Goal: Transaction & Acquisition: Purchase product/service

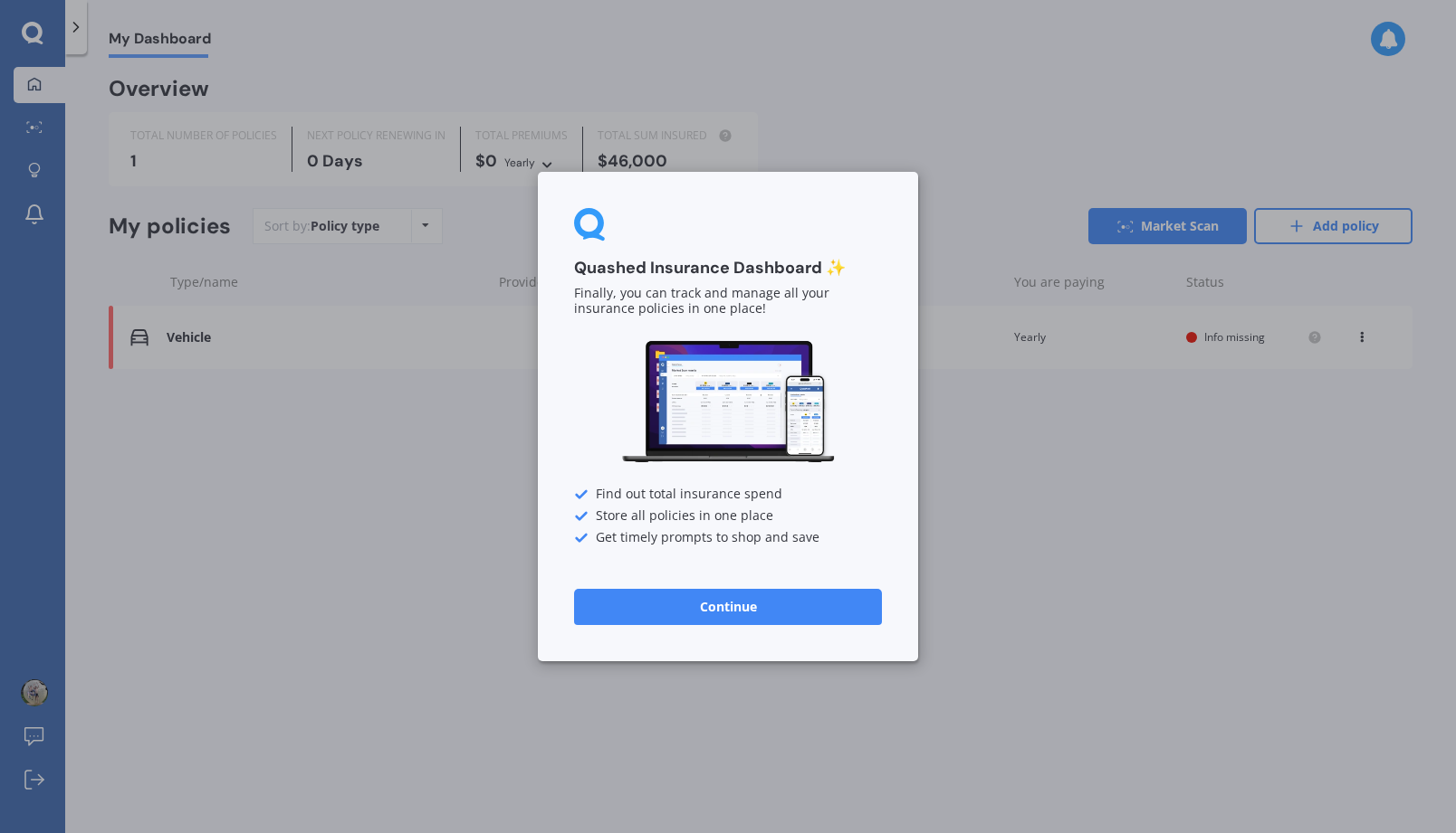
click at [743, 607] on button "Continue" at bounding box center [728, 607] width 308 height 36
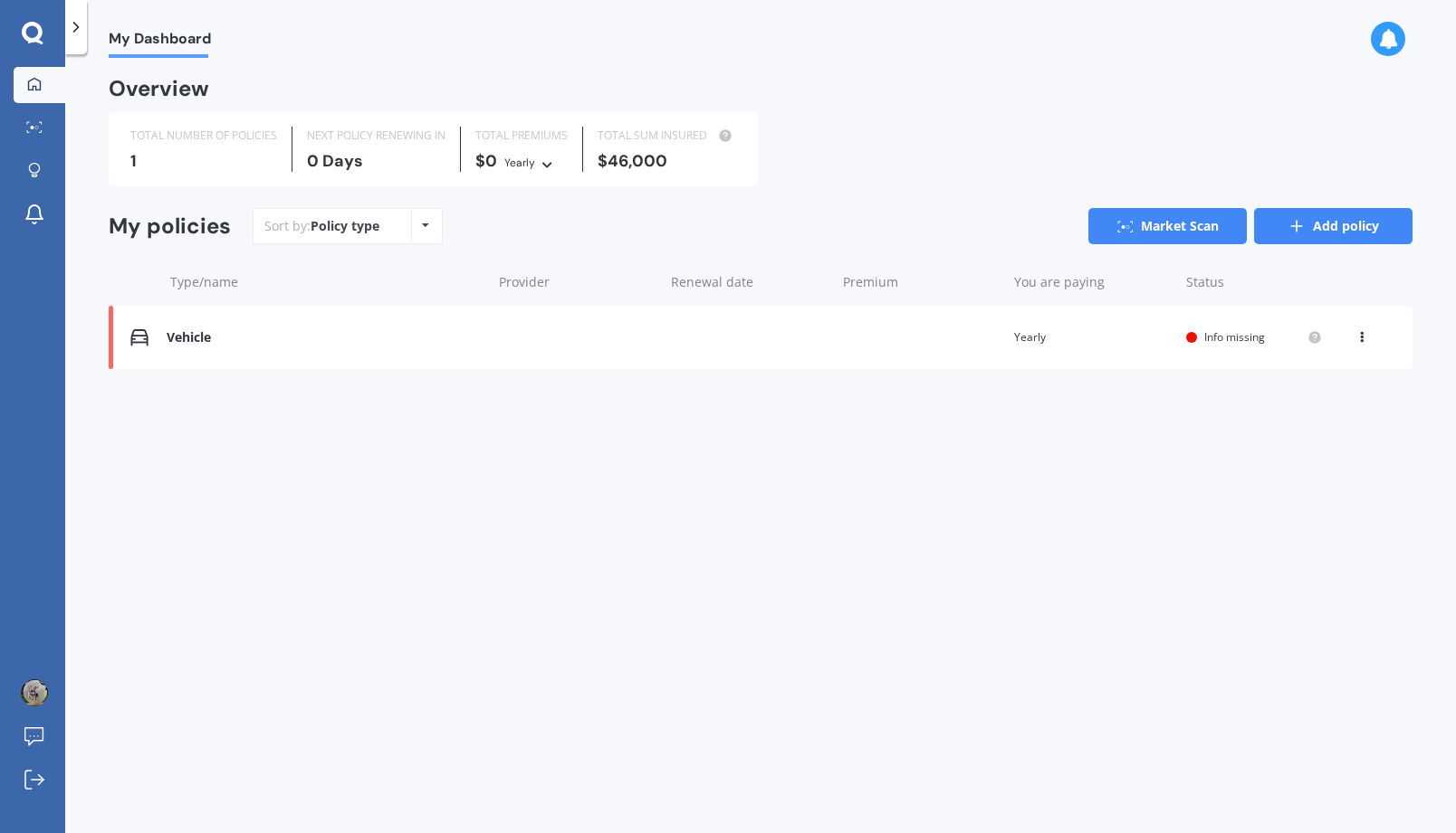
click at [1313, 232] on link "Add policy" at bounding box center [1333, 226] width 159 height 36
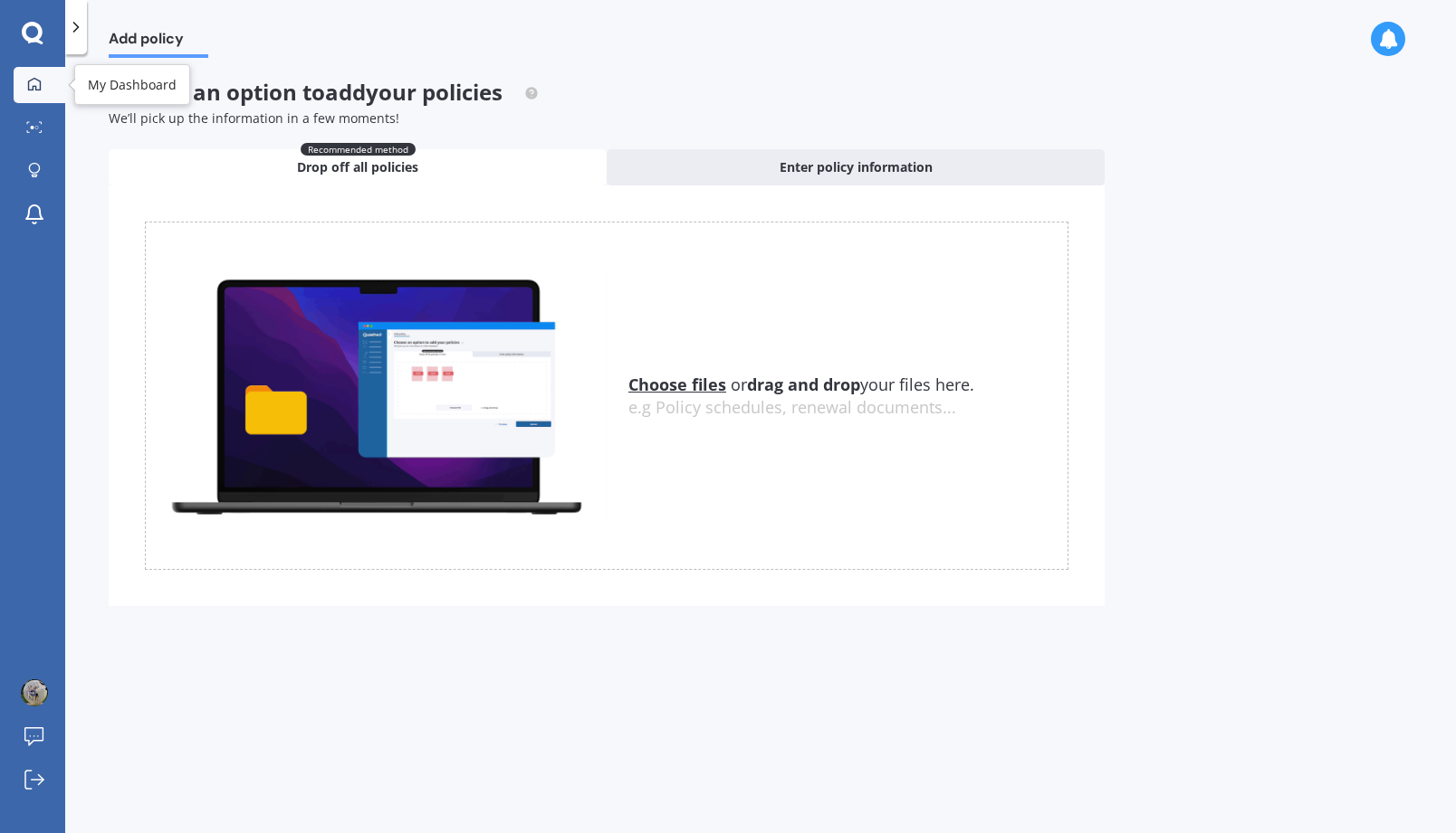
click at [33, 92] on link "My Dashboard" at bounding box center [40, 85] width 52 height 36
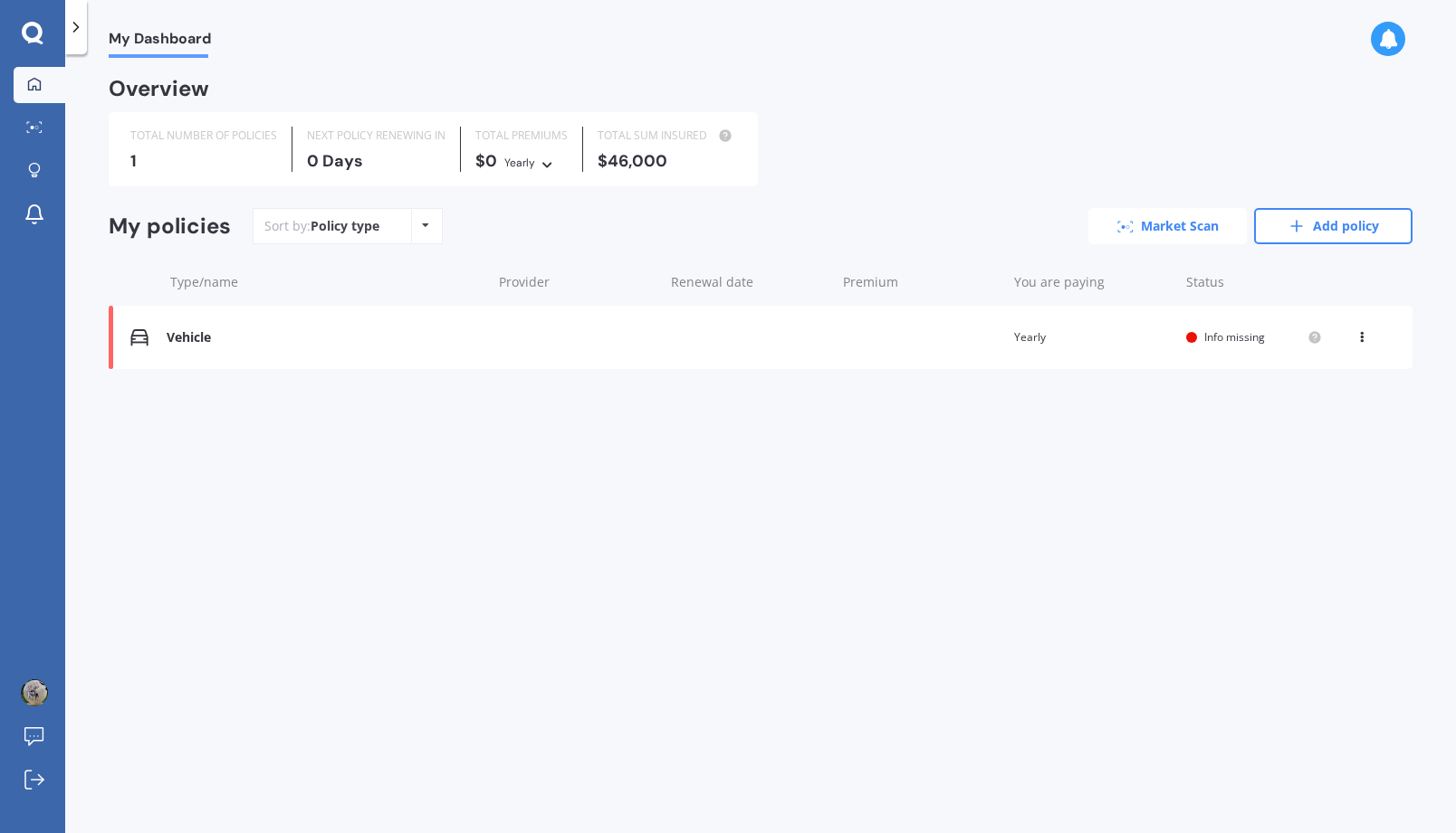
click at [1129, 232] on link "Market Scan" at bounding box center [1167, 226] width 159 height 36
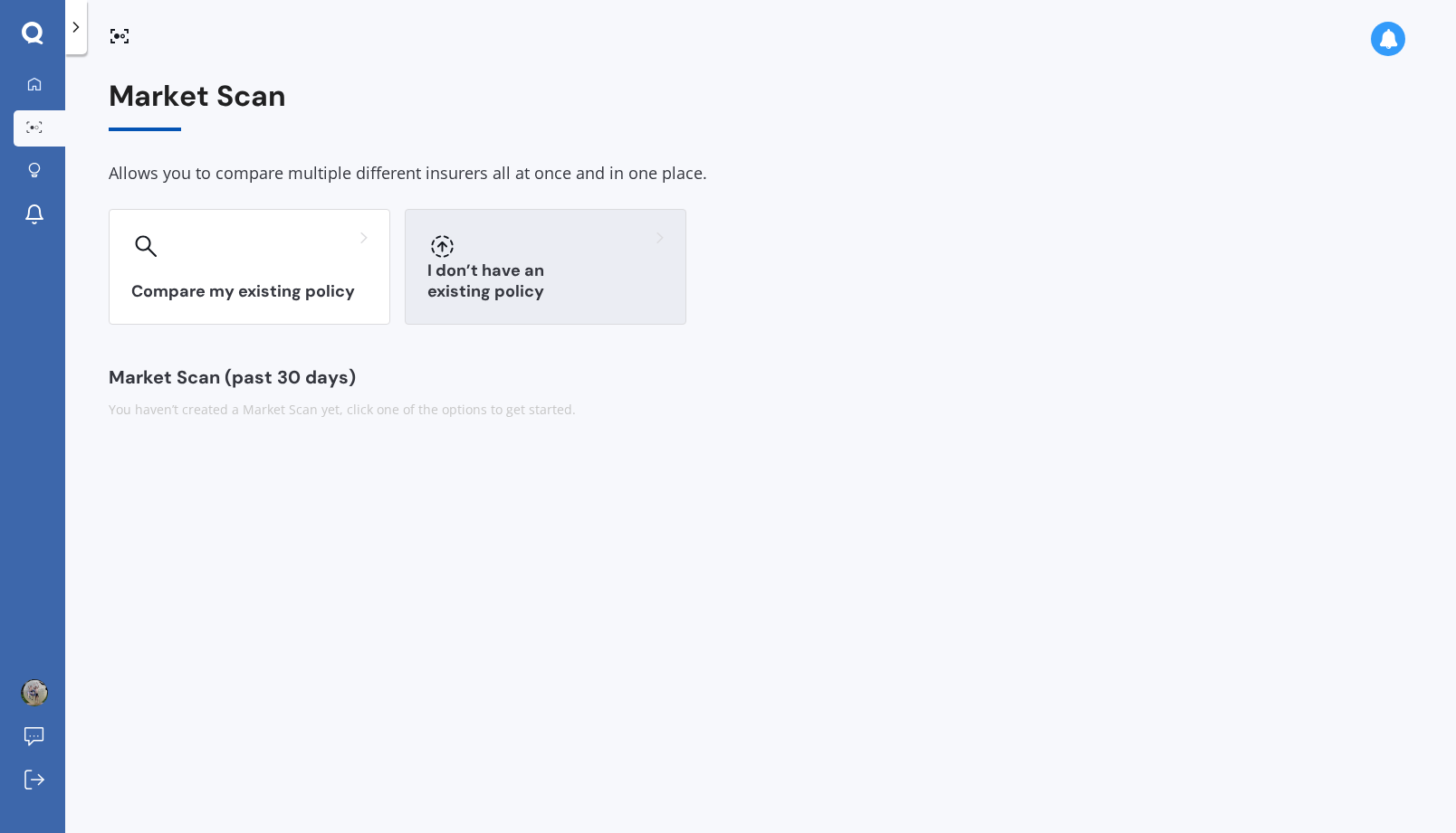
click at [515, 261] on div "I don’t have an existing policy" at bounding box center [546, 267] width 282 height 116
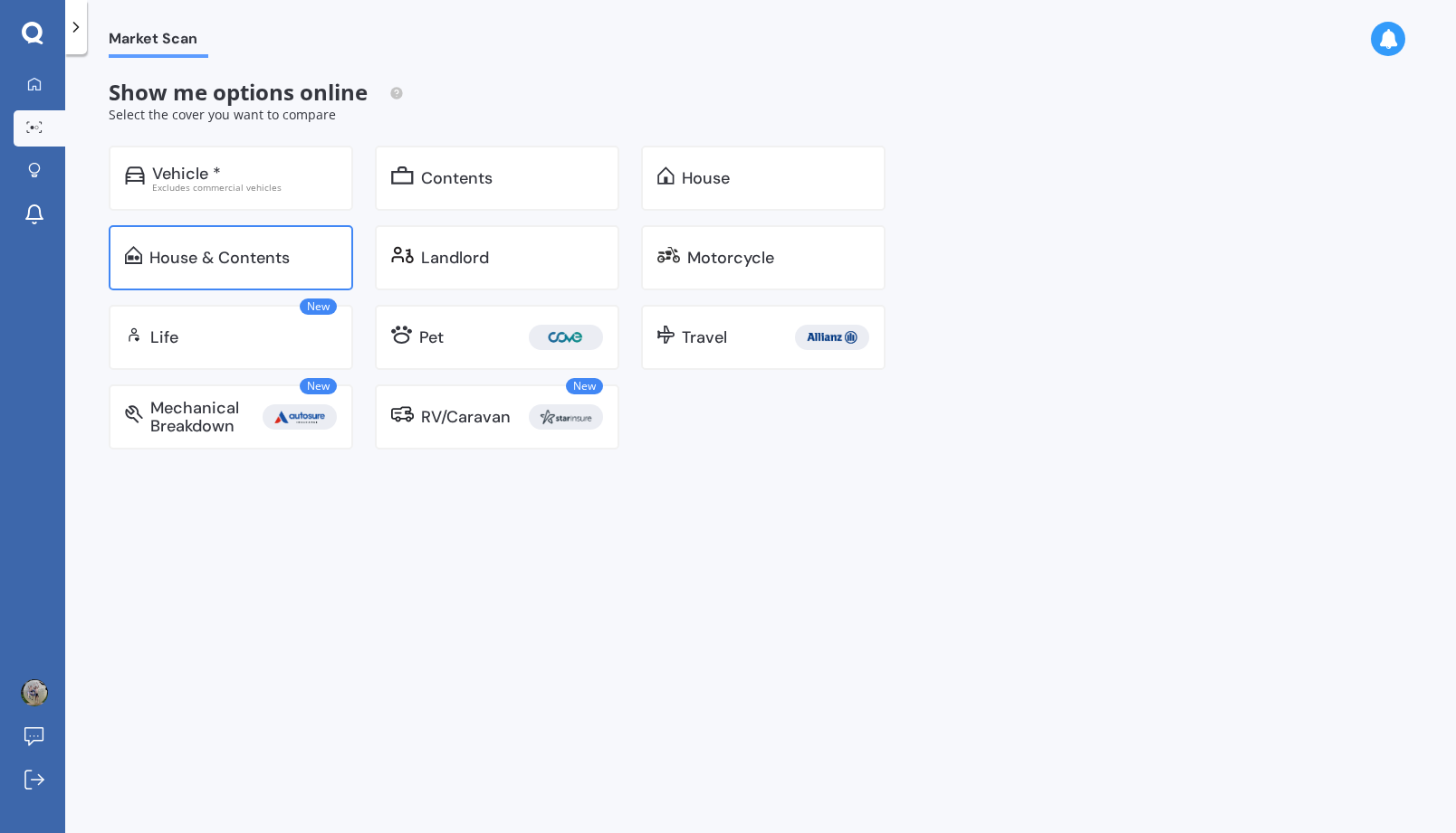
click at [250, 253] on div "House & Contents" at bounding box center [219, 258] width 140 height 18
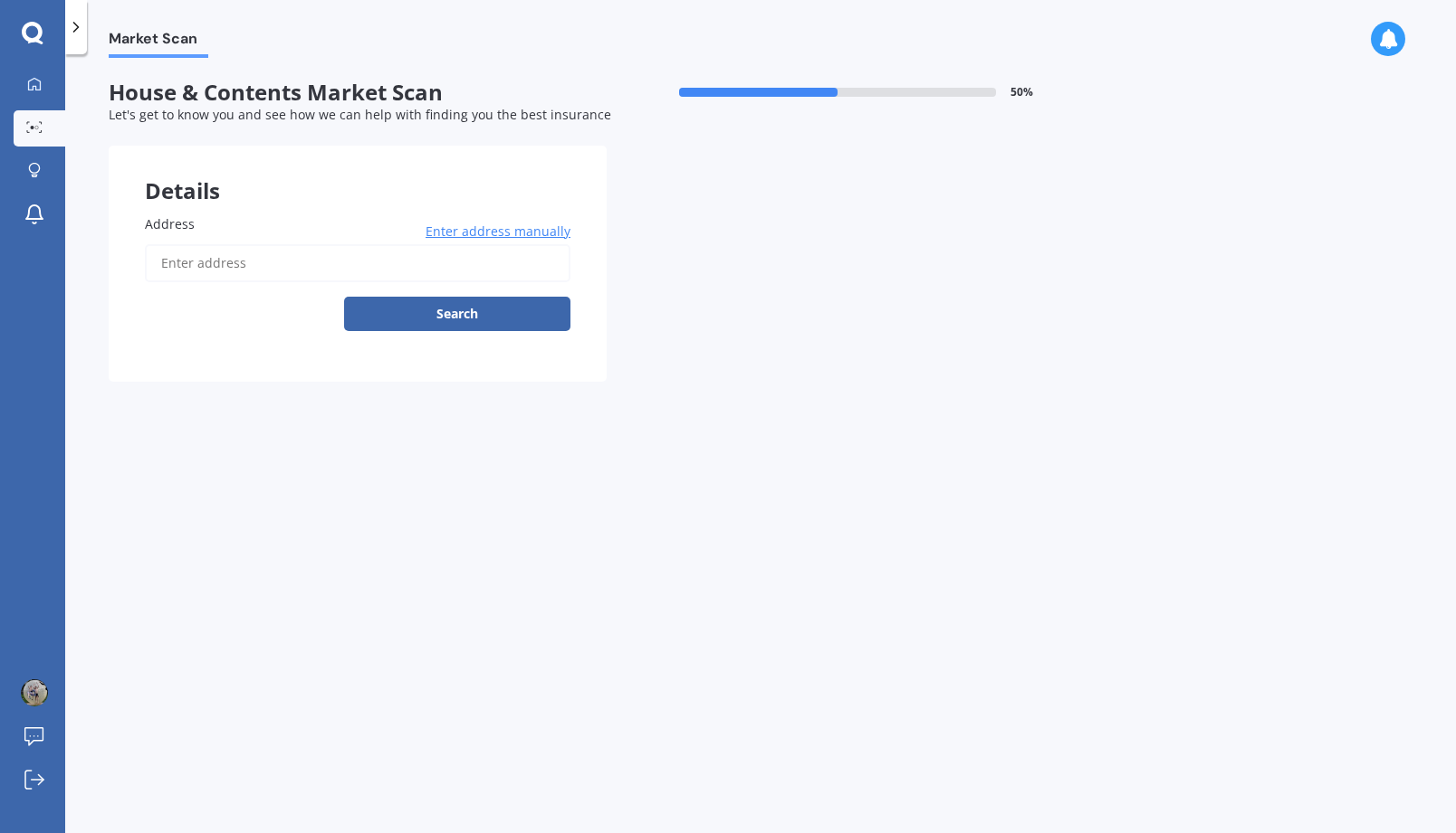
click at [255, 263] on input "Address" at bounding box center [358, 264] width 426 height 38
type input "27B Penrod Drive, Bell Block, New Plymouth 4312"
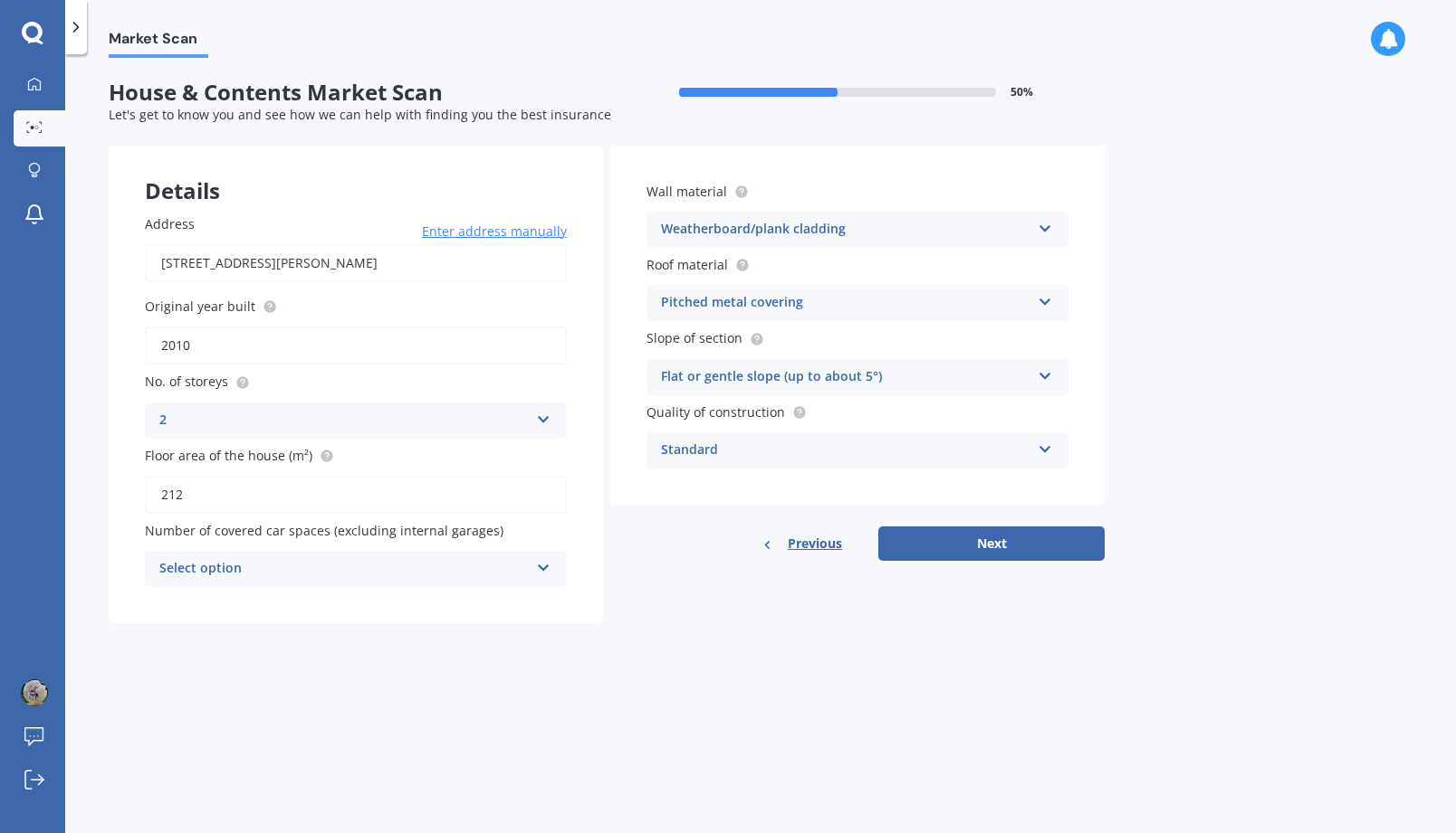
click at [317, 569] on div "Select option" at bounding box center [344, 569] width 370 height 22
click at [272, 659] on div "2" at bounding box center [356, 669] width 420 height 33
click at [899, 376] on div "Flat or gentle slope (up to about 5°)" at bounding box center [845, 378] width 370 height 22
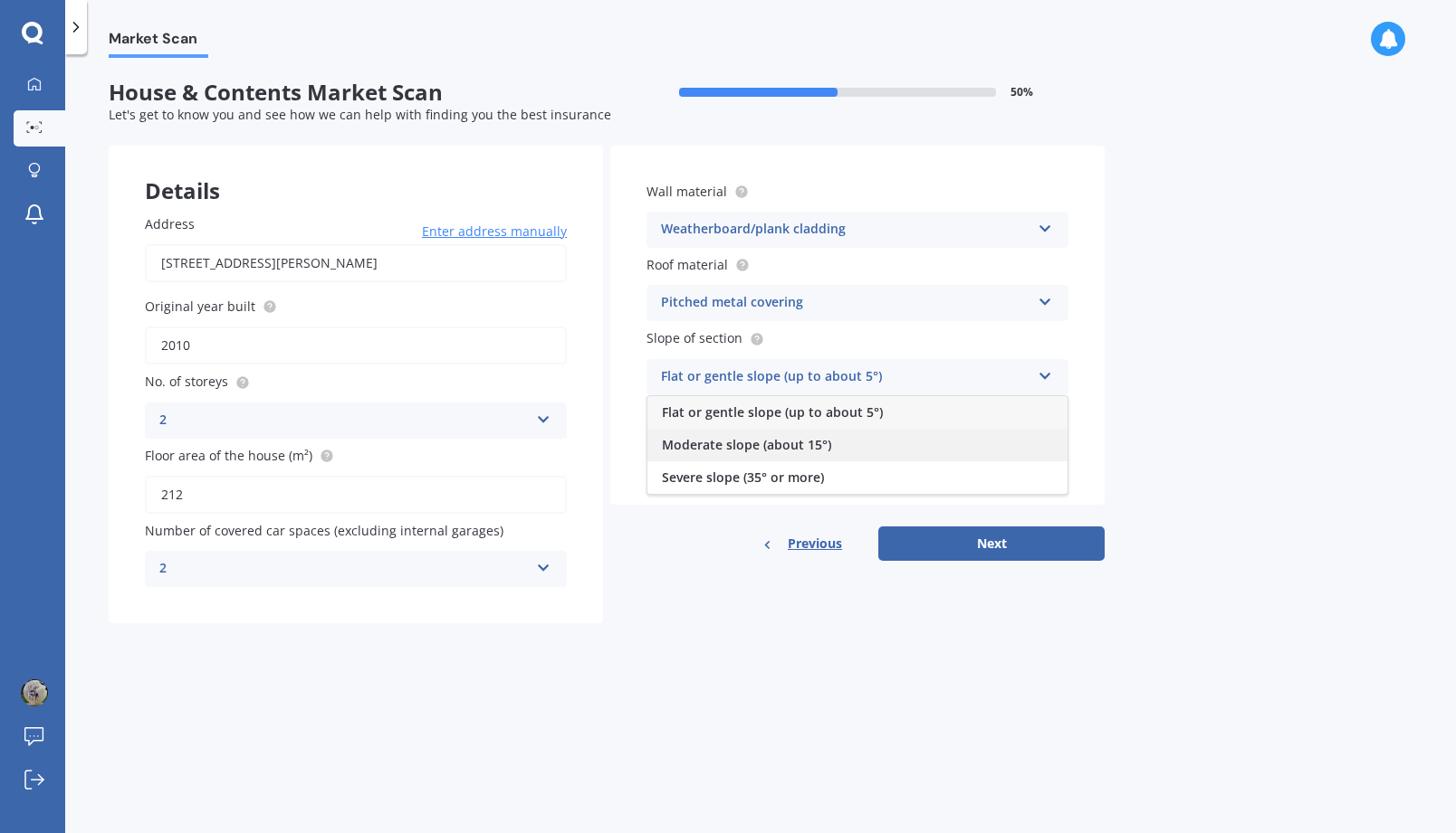
click at [890, 435] on div "Moderate slope (about 15°)" at bounding box center [857, 444] width 420 height 33
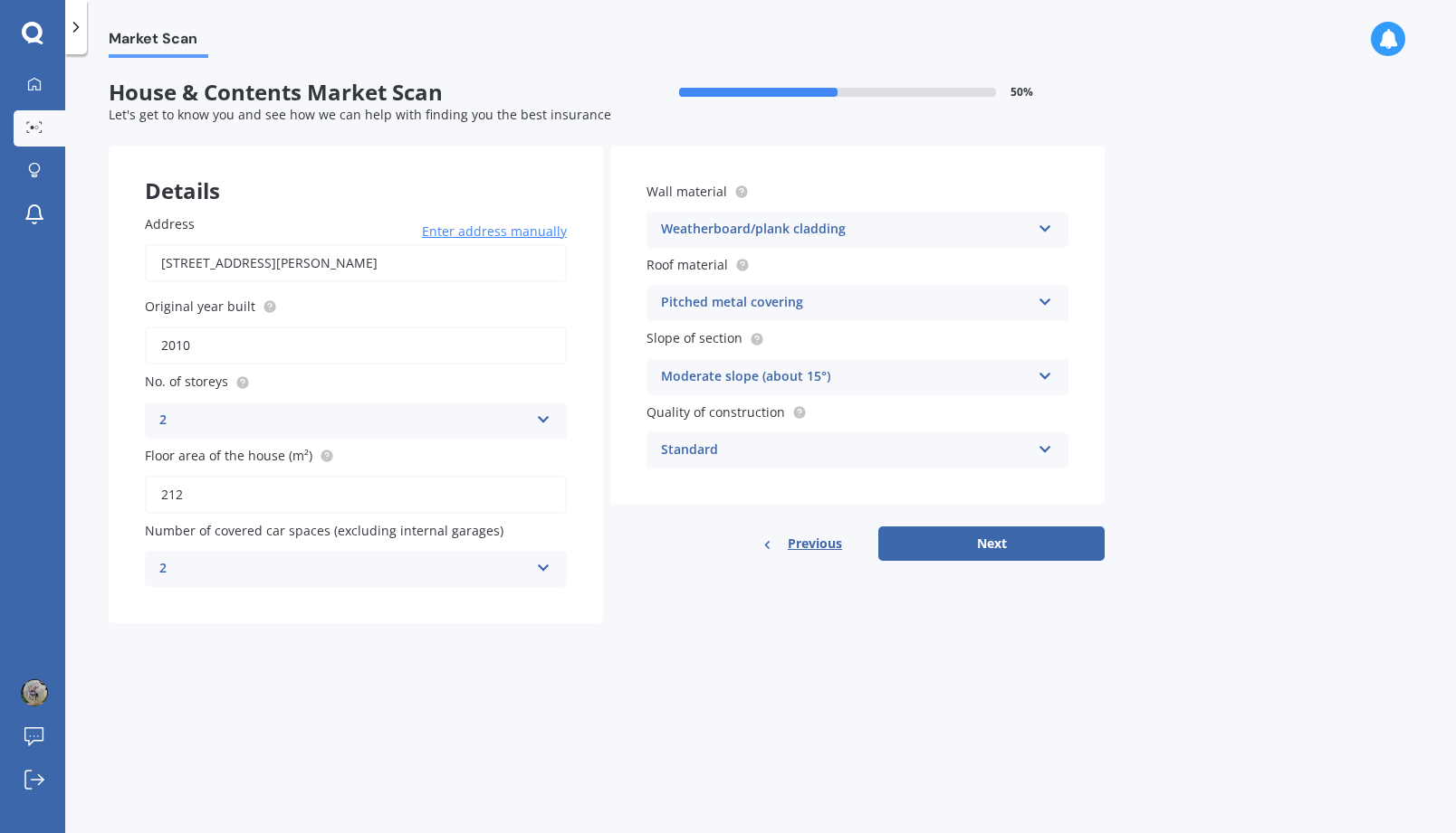
click at [762, 460] on div "Standard" at bounding box center [845, 450] width 370 height 22
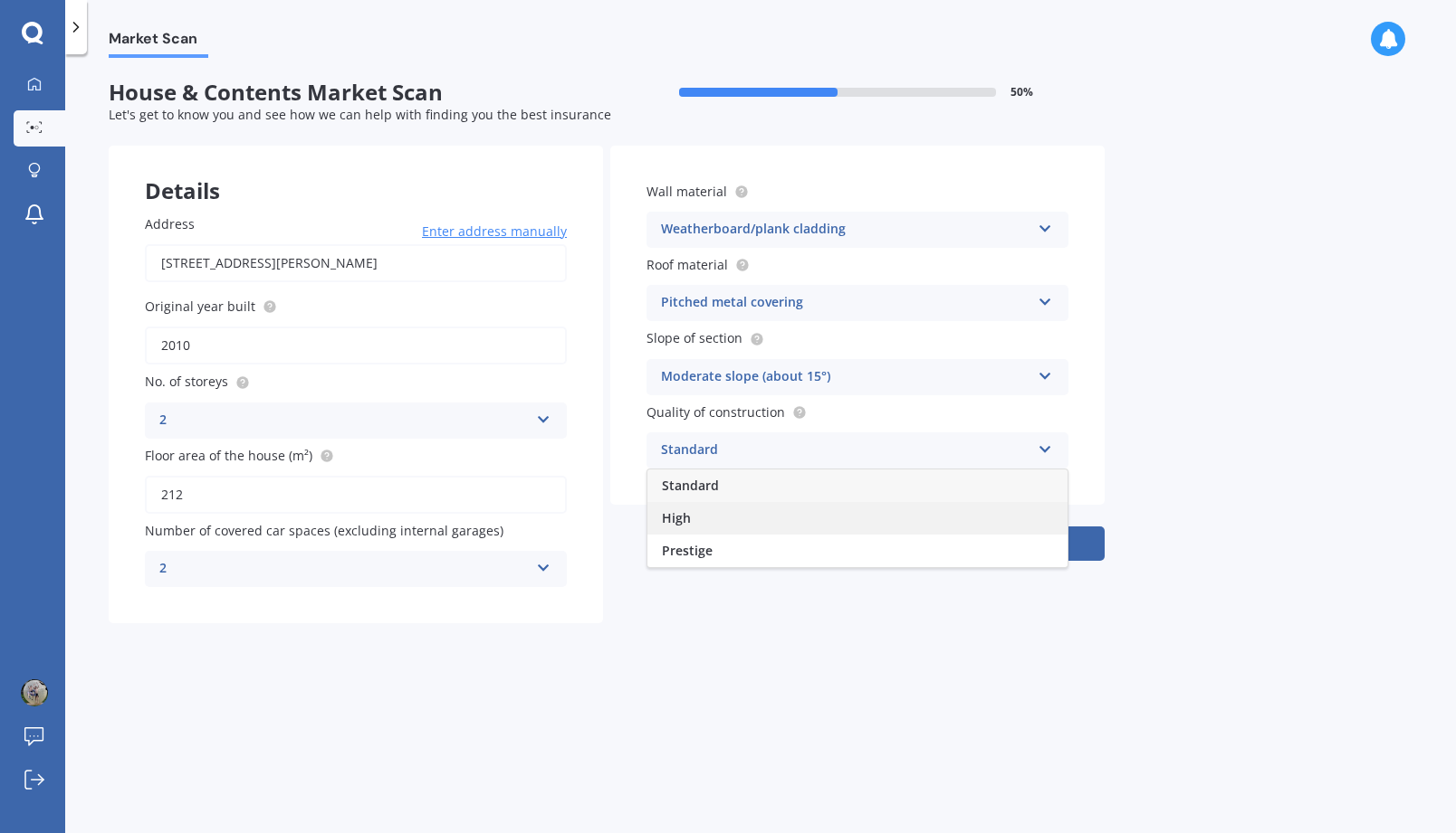
click at [735, 509] on div "High" at bounding box center [857, 518] width 420 height 33
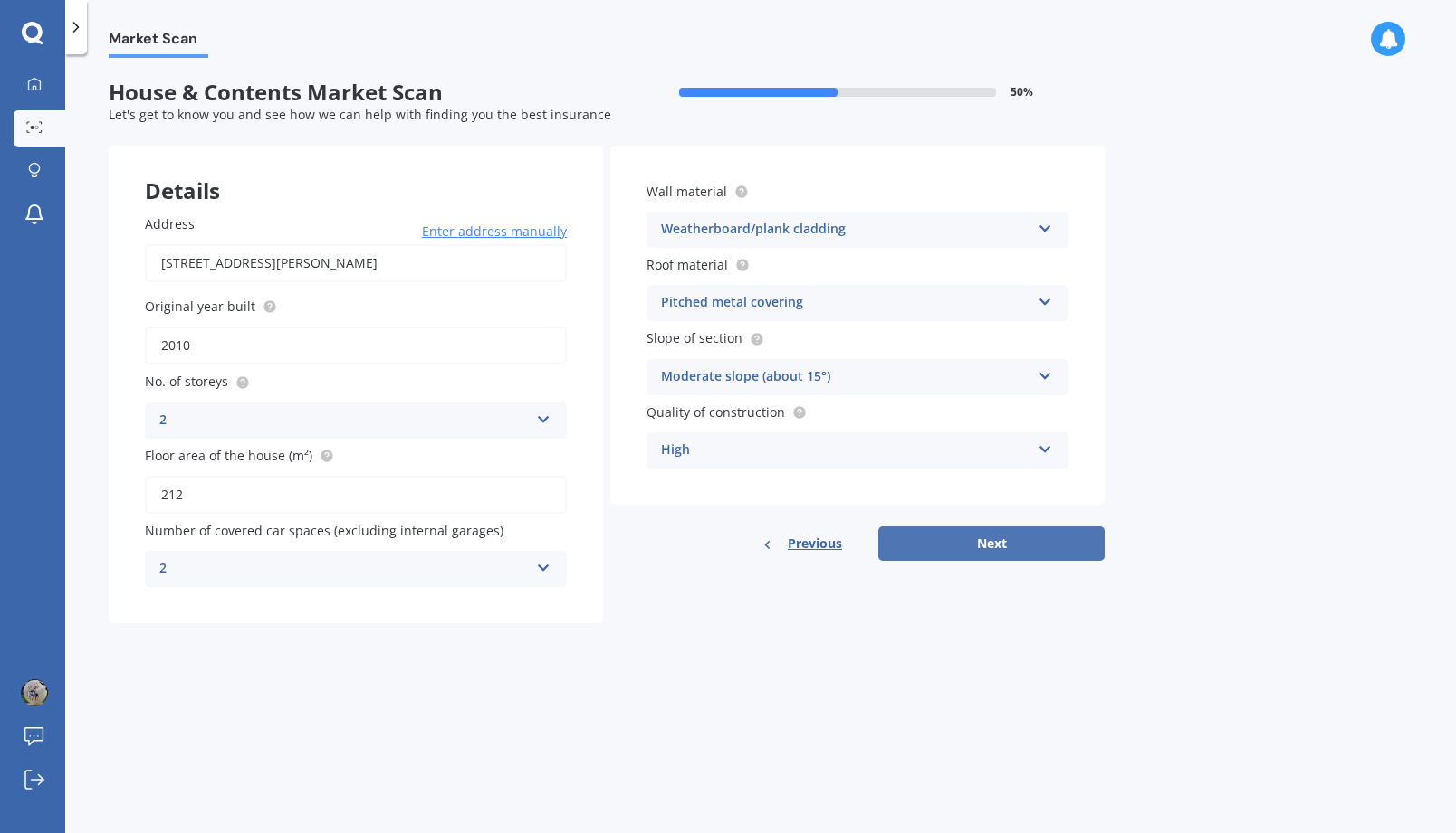
click at [953, 550] on button "Next" at bounding box center [991, 543] width 226 height 34
select select "18"
select select "11"
select select "1988"
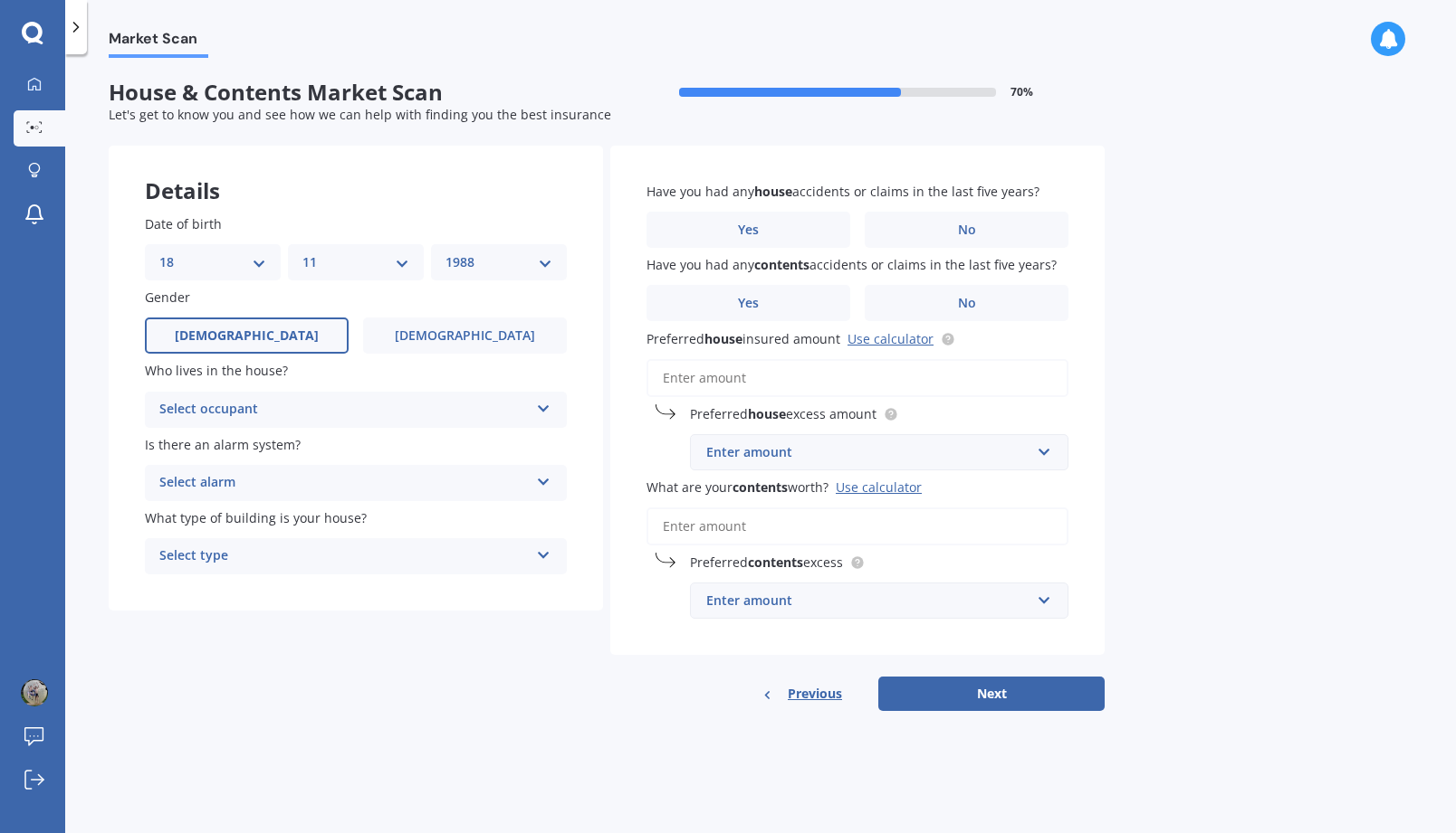
click at [313, 404] on div "Select occupant" at bounding box center [344, 410] width 370 height 22
click at [285, 449] on div "Owner" at bounding box center [356, 444] width 420 height 33
click at [292, 478] on div "Select alarm" at bounding box center [344, 483] width 370 height 22
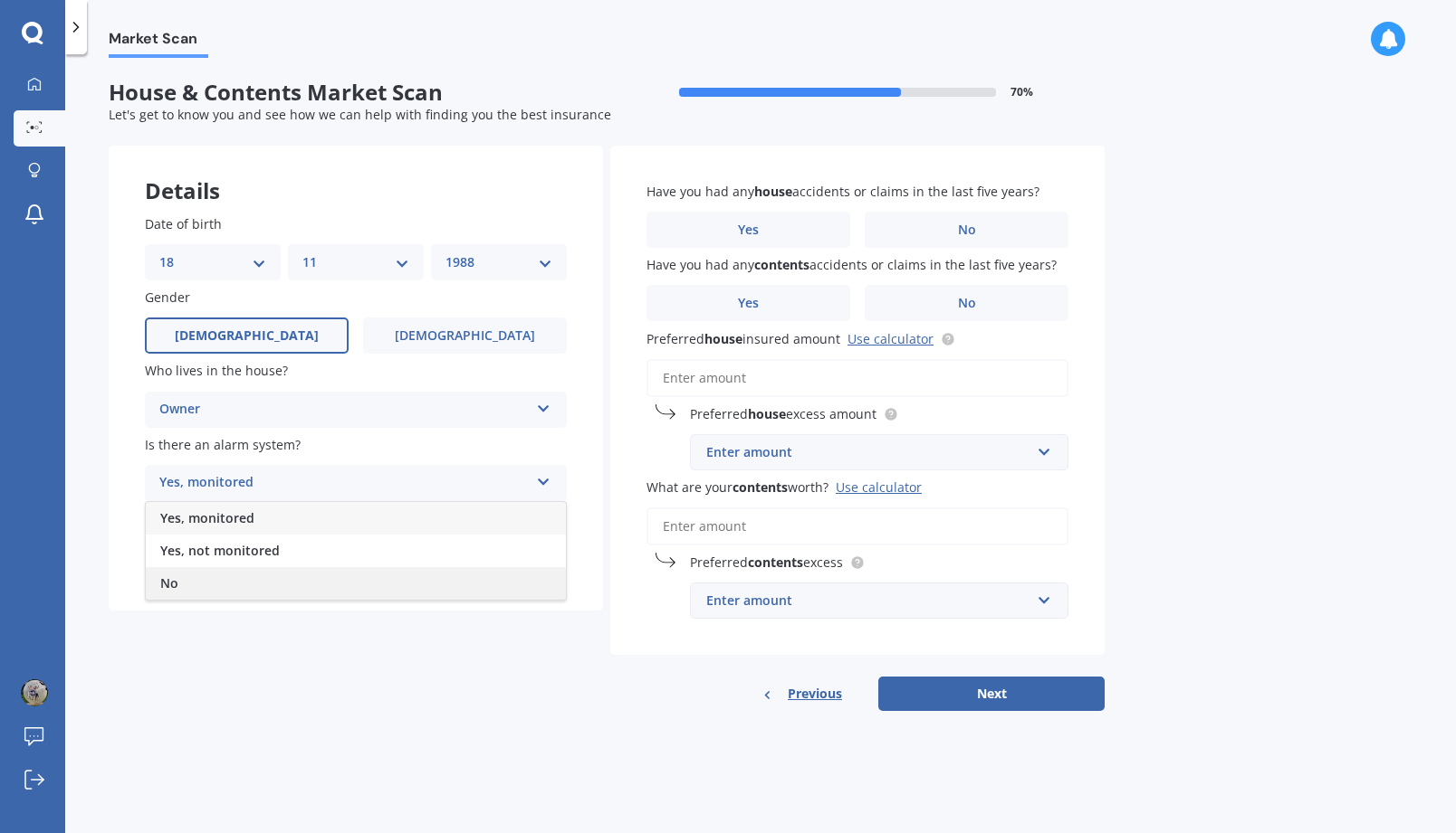
click at [272, 581] on div "No" at bounding box center [356, 583] width 420 height 33
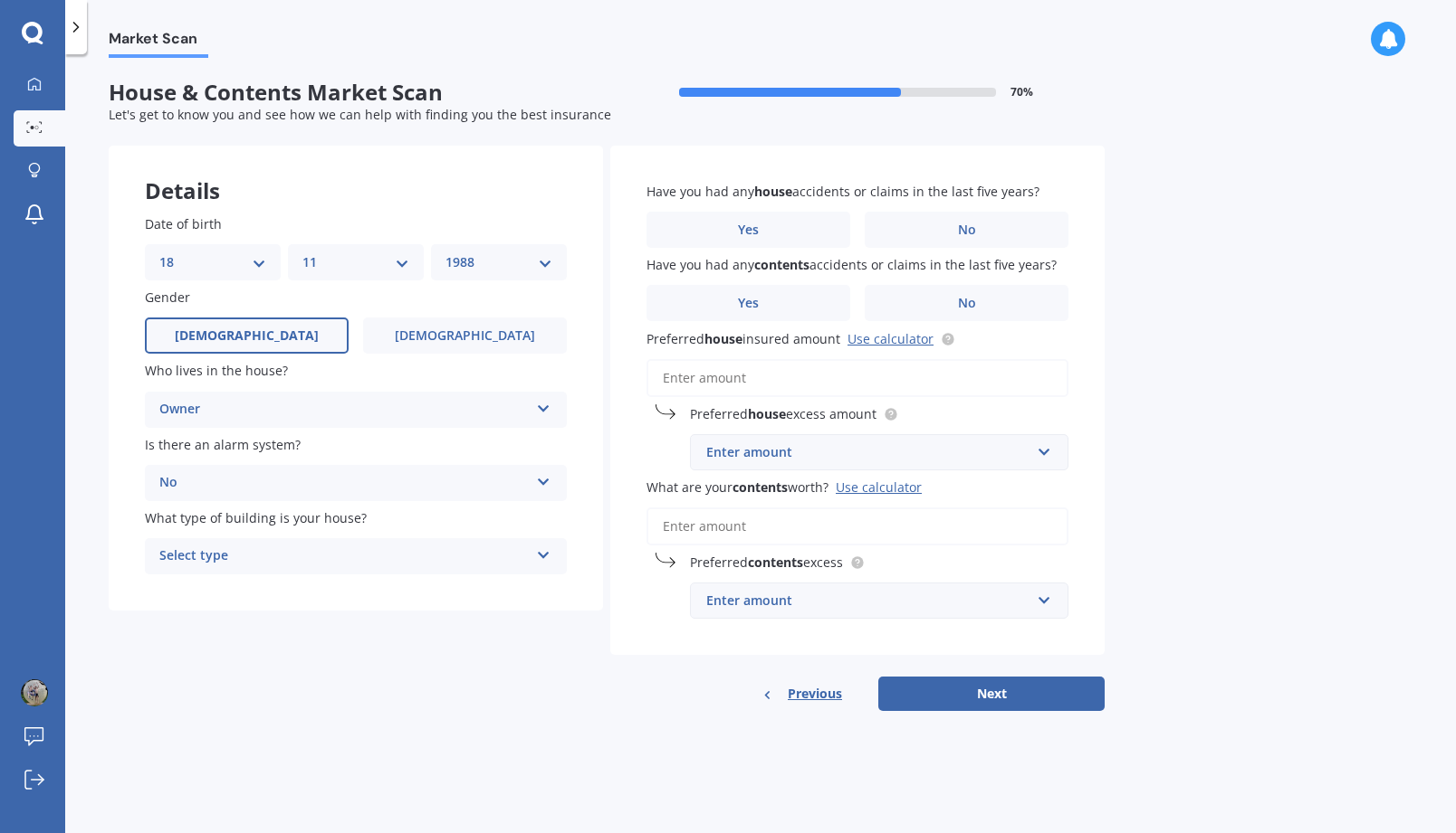
click at [281, 486] on div "No" at bounding box center [344, 483] width 370 height 22
click at [280, 560] on div "Yes, not monitored" at bounding box center [356, 550] width 420 height 33
click at [375, 556] on div "Select type" at bounding box center [344, 556] width 370 height 22
click at [338, 588] on div "Freestanding" at bounding box center [356, 591] width 420 height 33
click at [926, 222] on label "No" at bounding box center [966, 230] width 204 height 36
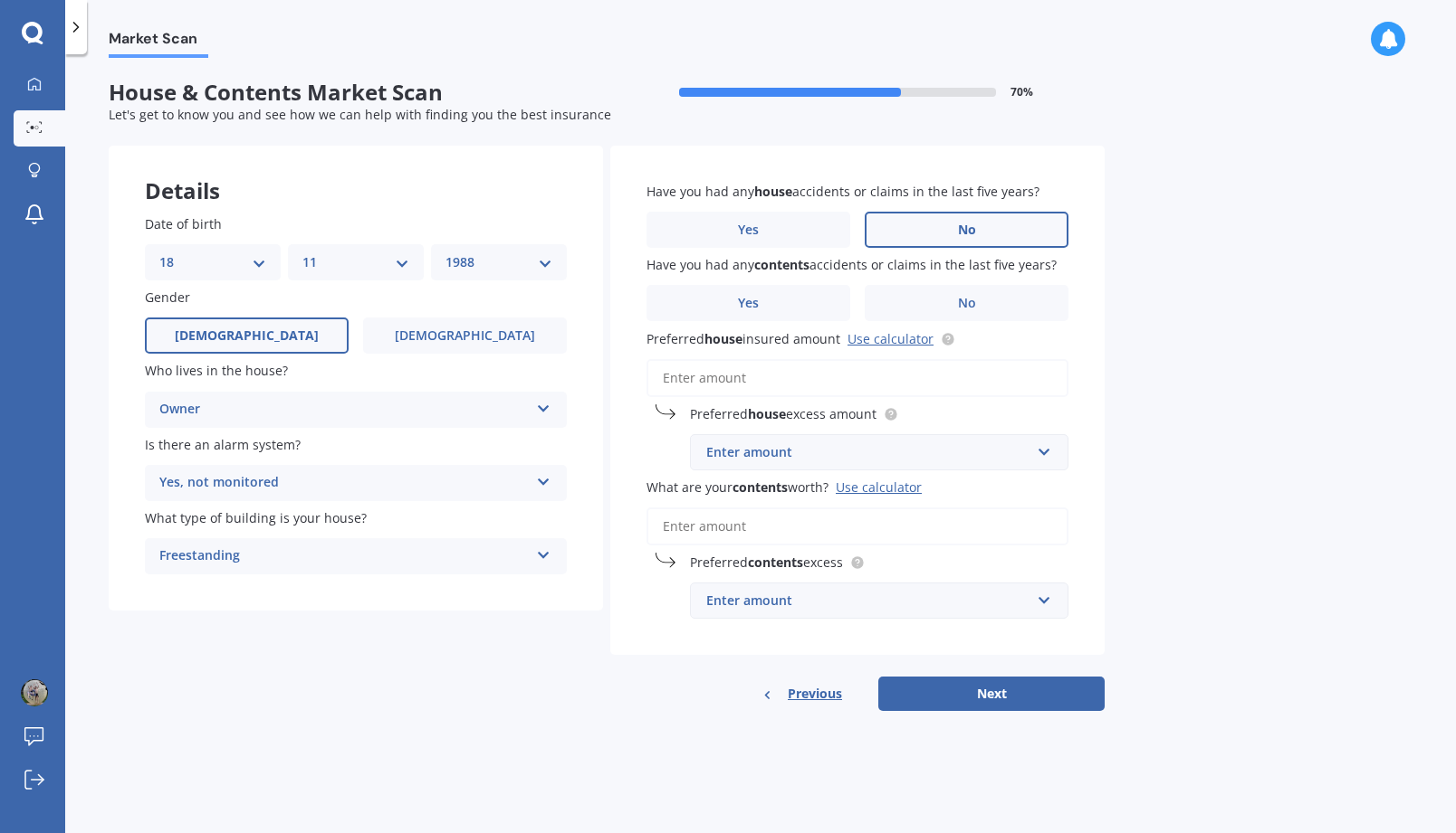
click at [0, 0] on input "No" at bounding box center [0, 0] width 0 height 0
click at [923, 286] on label "No" at bounding box center [966, 303] width 204 height 36
click at [0, 0] on input "No" at bounding box center [0, 0] width 0 height 0
click at [821, 380] on input "Preferred house insured amount Use calculator" at bounding box center [857, 379] width 422 height 38
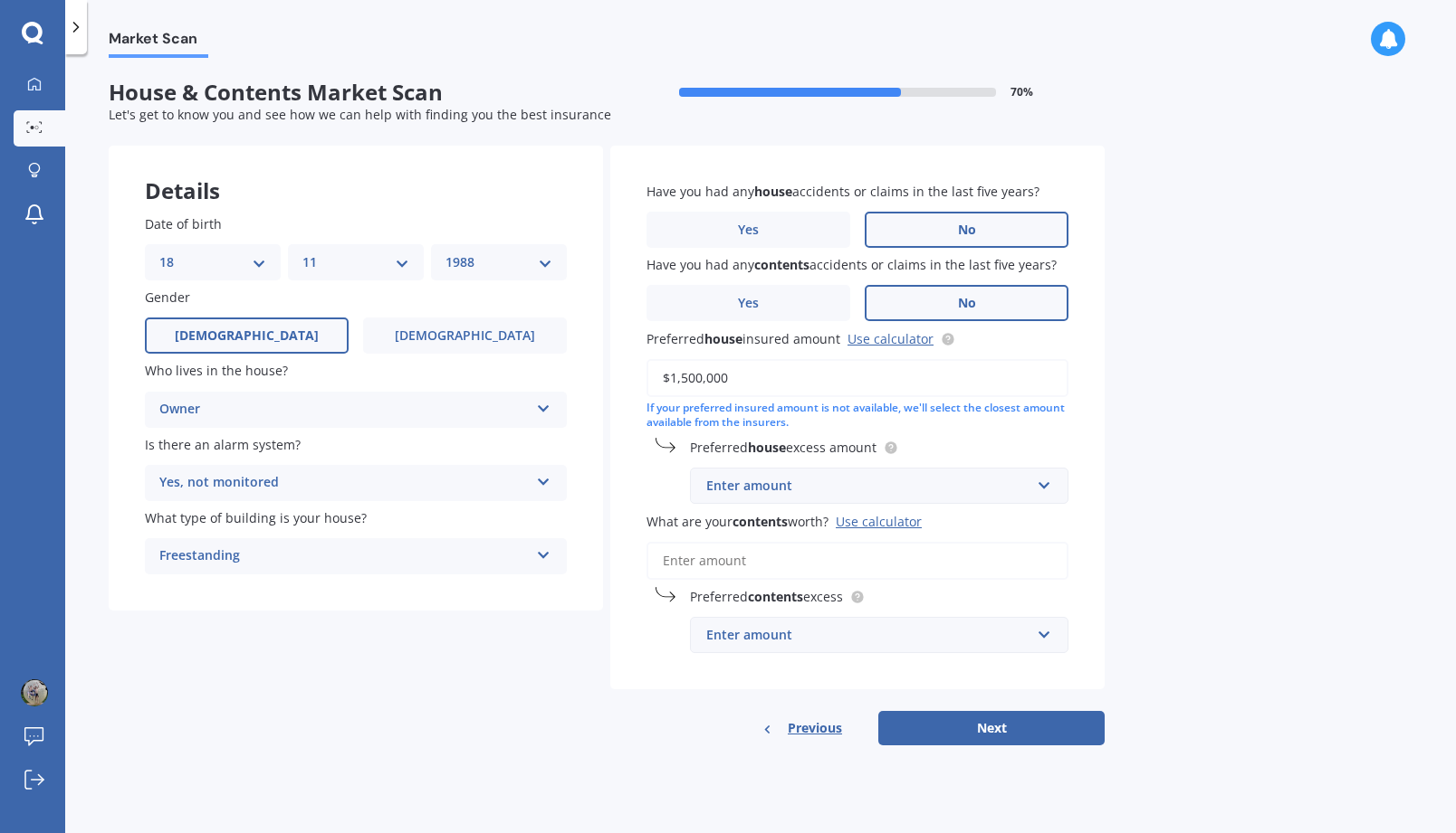
type input "$1,500,000"
click at [871, 487] on div "Enter amount" at bounding box center [868, 485] width 324 height 20
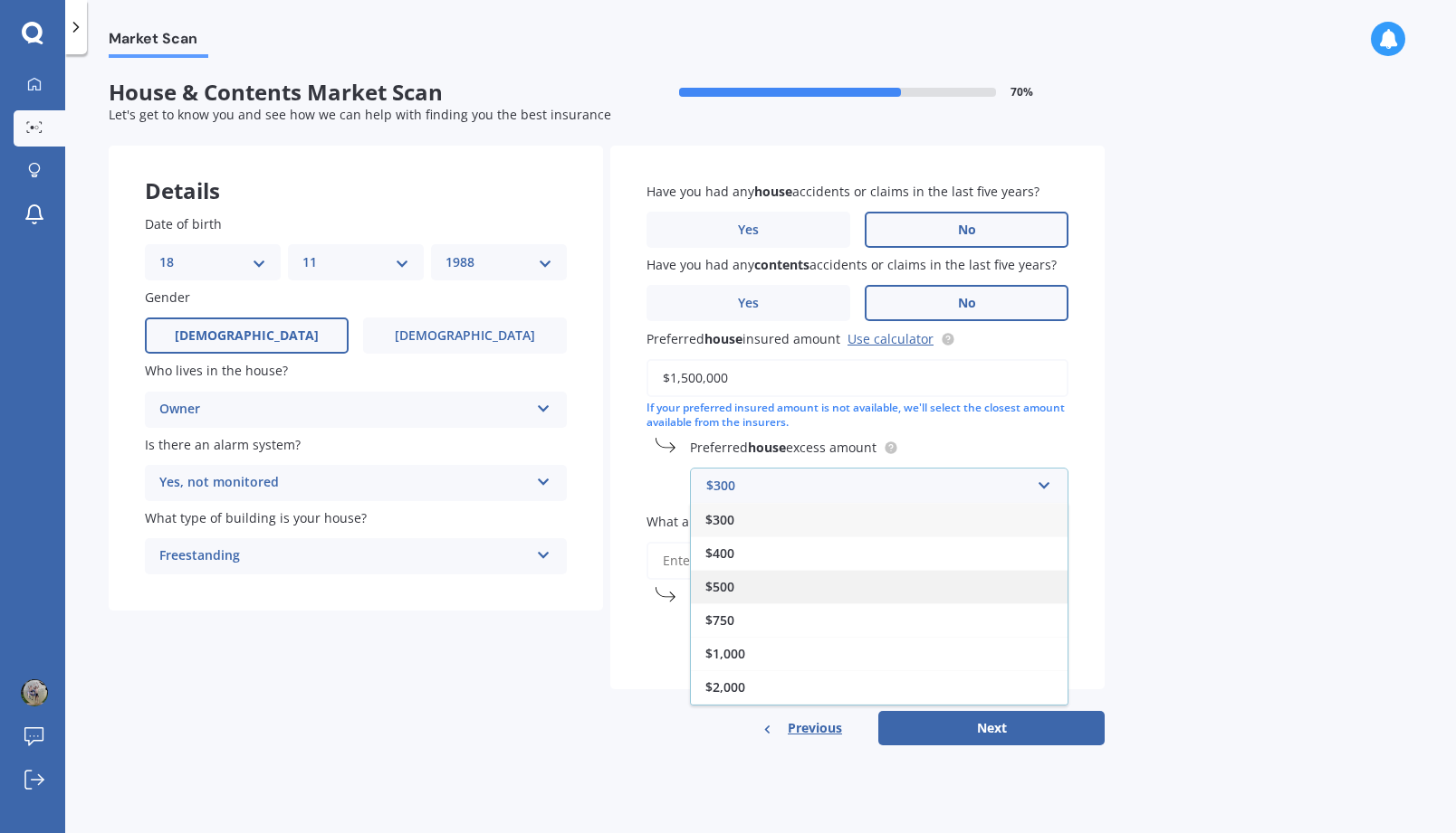
click at [810, 585] on div "$500" at bounding box center [878, 587] width 377 height 34
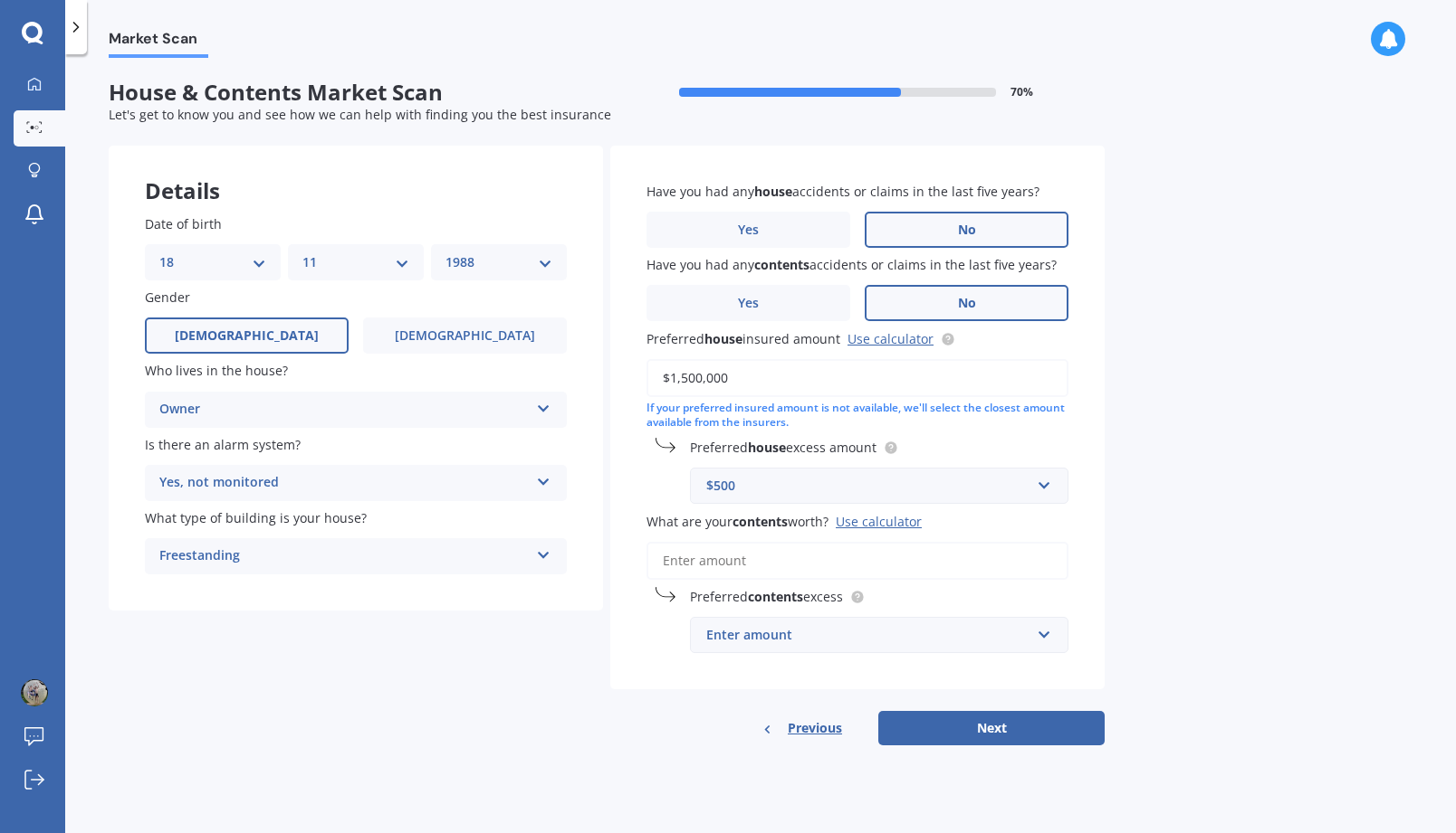
click at [800, 561] on input "What are your contents worth? Use calculator" at bounding box center [857, 561] width 422 height 38
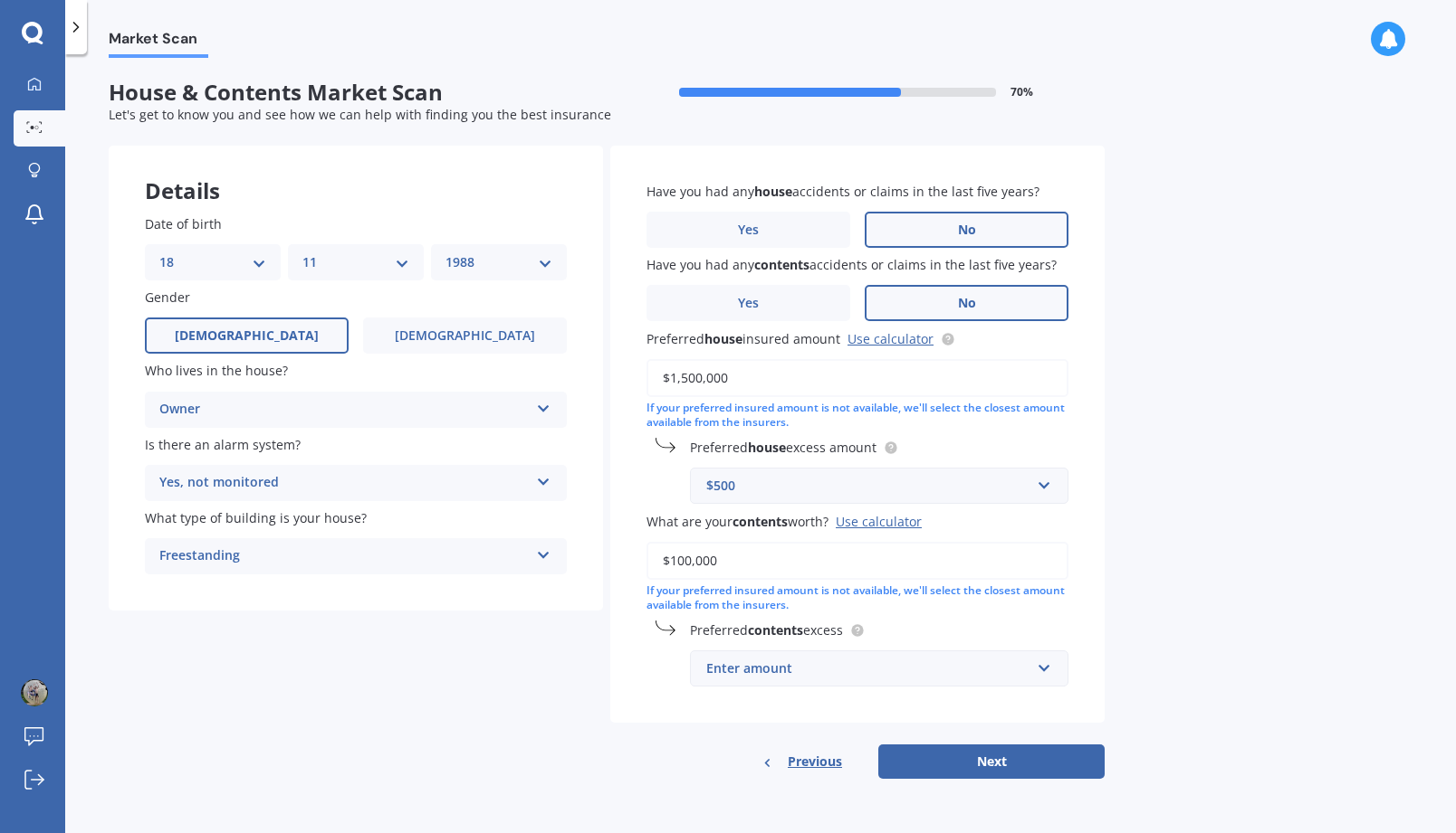
type input "$100,000"
click at [830, 661] on div "Enter amount" at bounding box center [868, 668] width 324 height 20
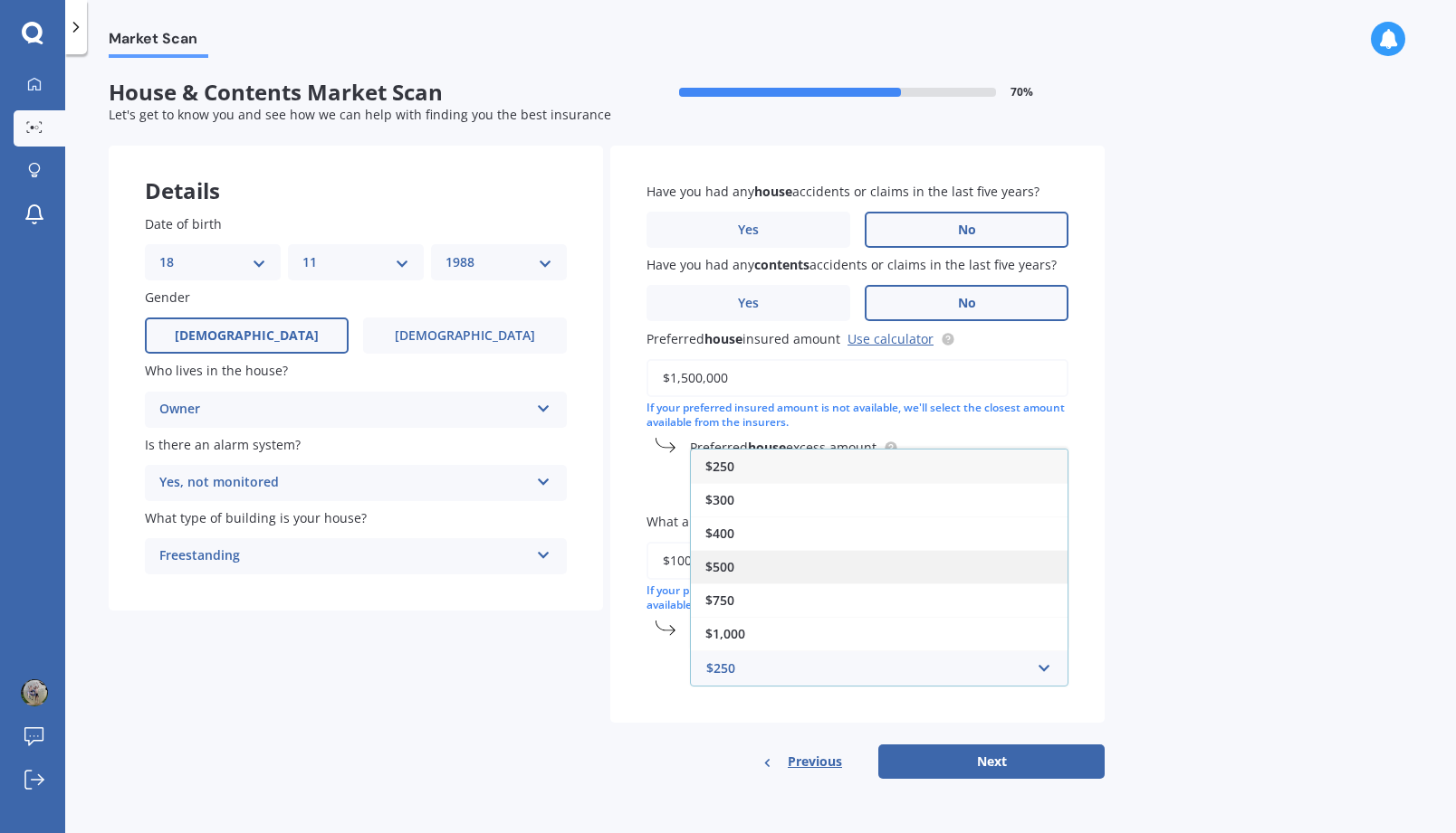
click at [802, 565] on div "$500" at bounding box center [878, 567] width 377 height 34
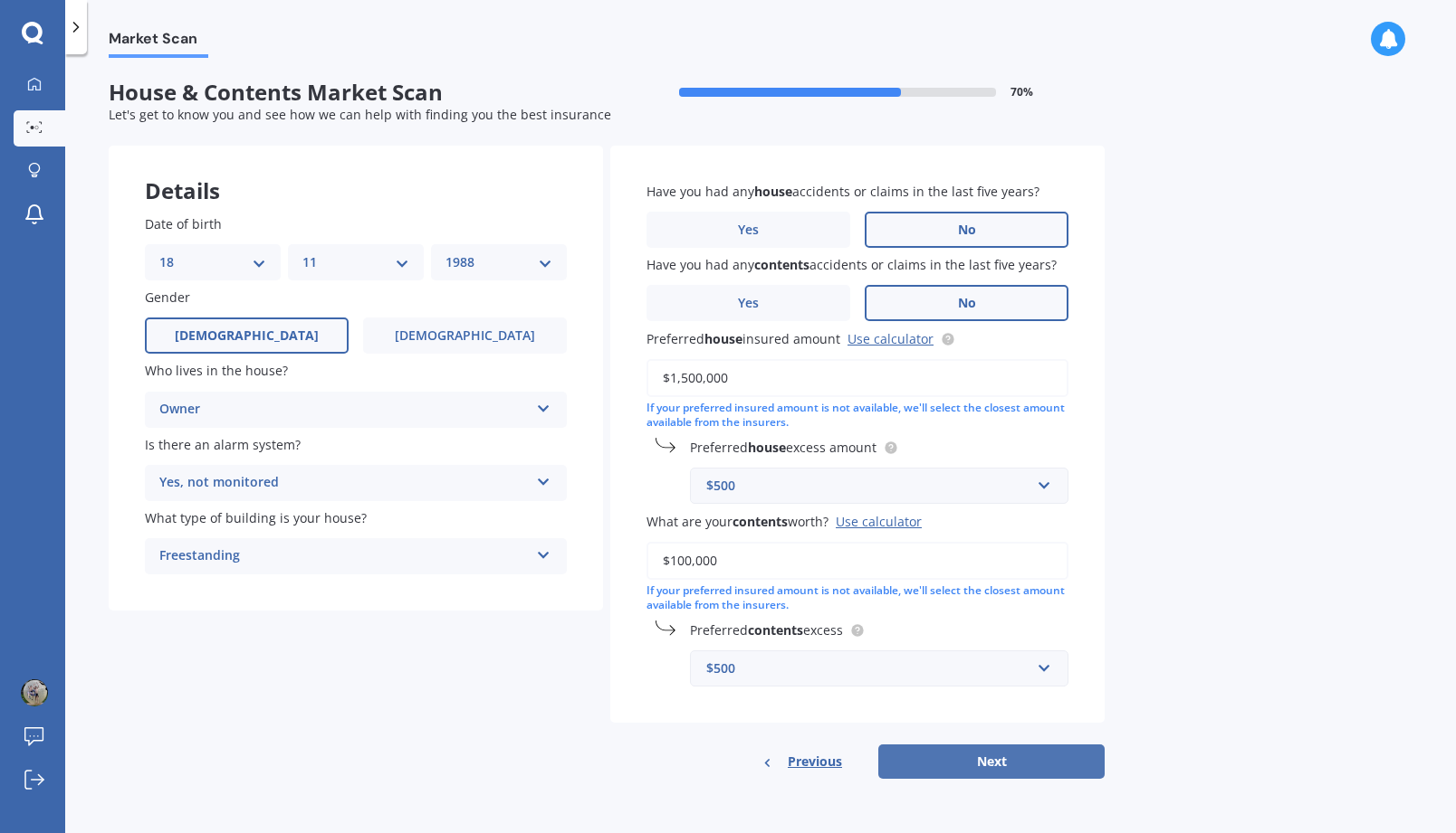
click at [938, 754] on button "Next" at bounding box center [991, 761] width 226 height 34
select select "18"
select select "11"
select select "1988"
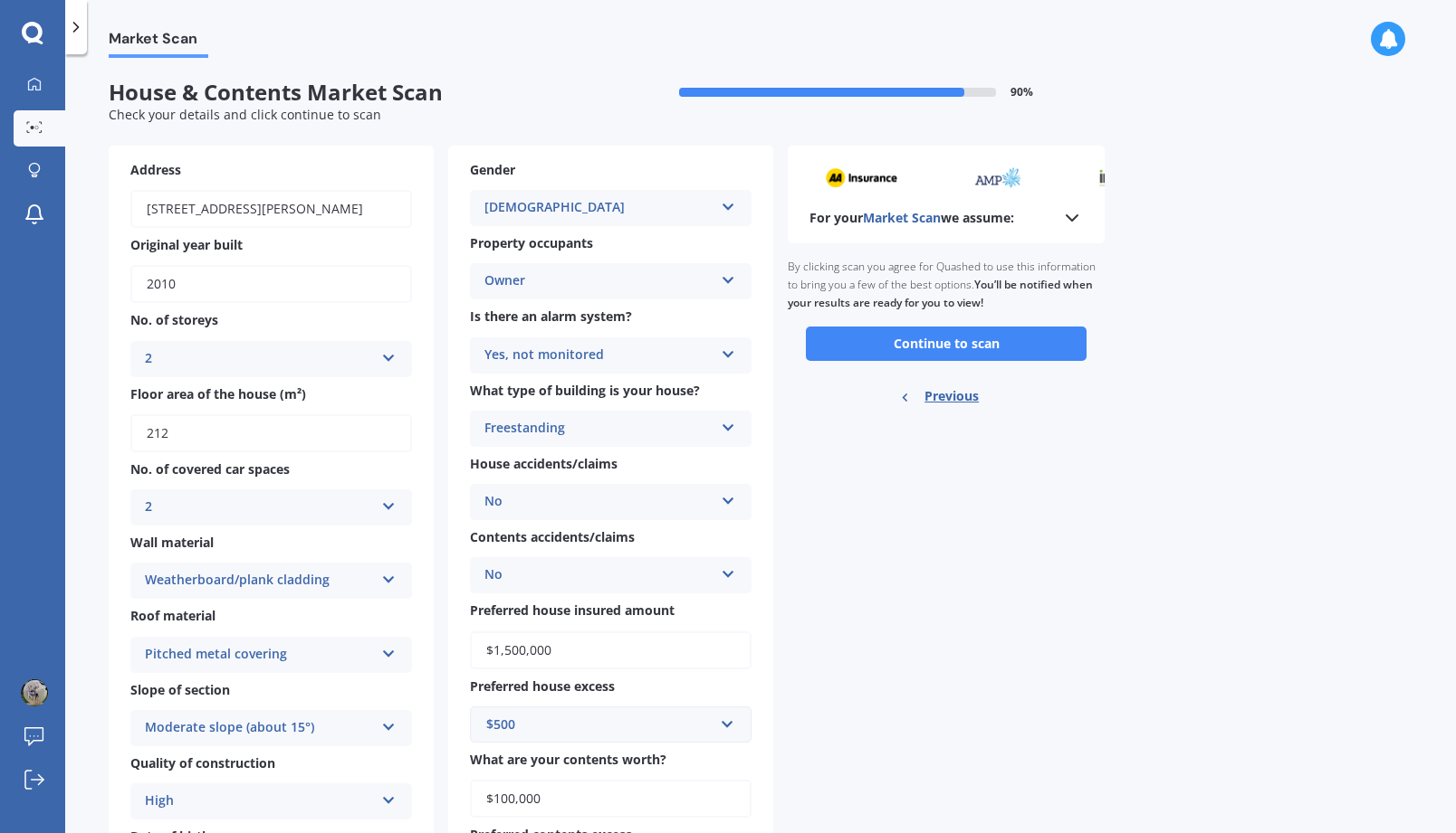
scroll to position [2, 0]
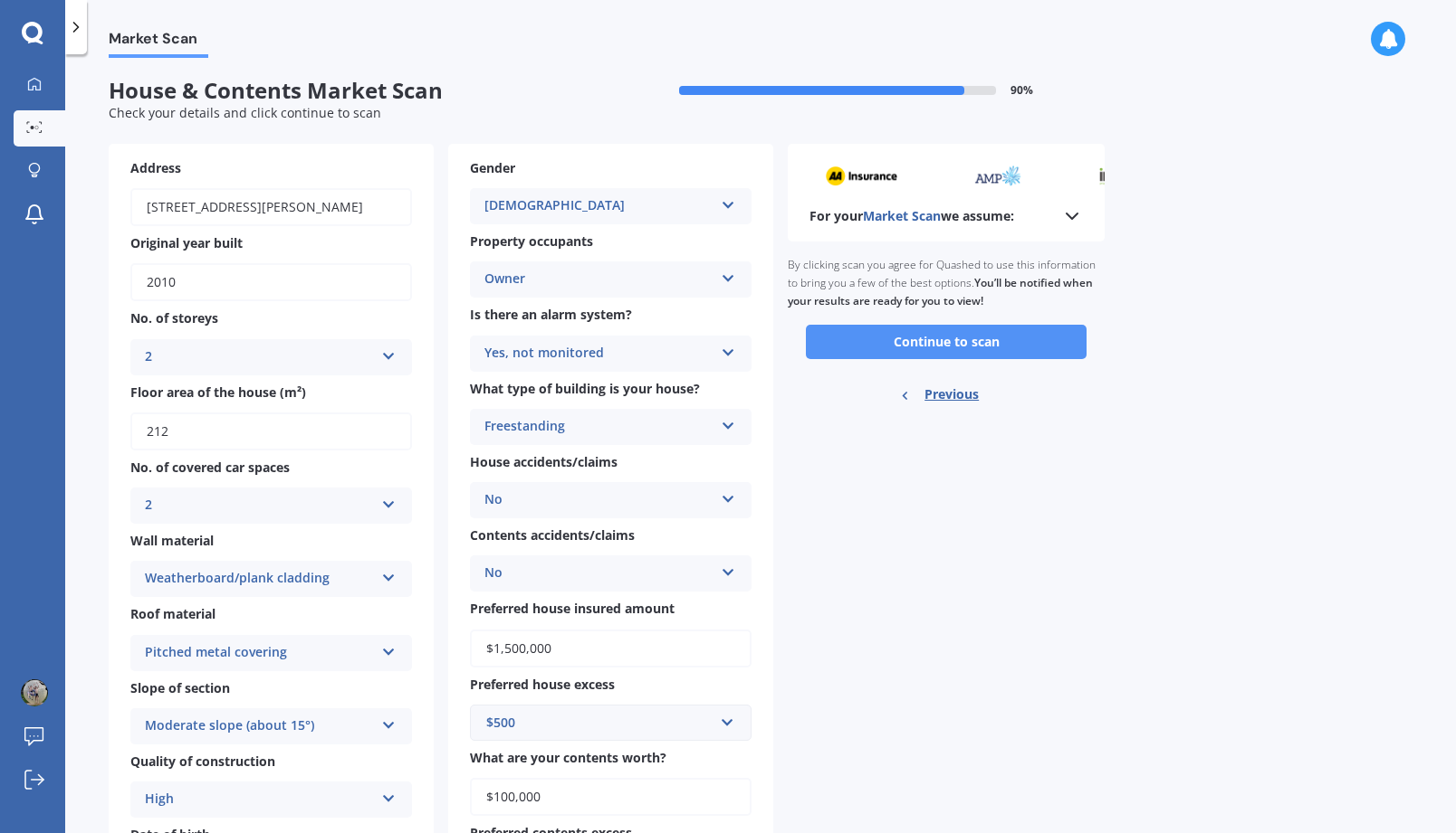
click at [891, 336] on button "Continue to scan" at bounding box center [945, 342] width 281 height 34
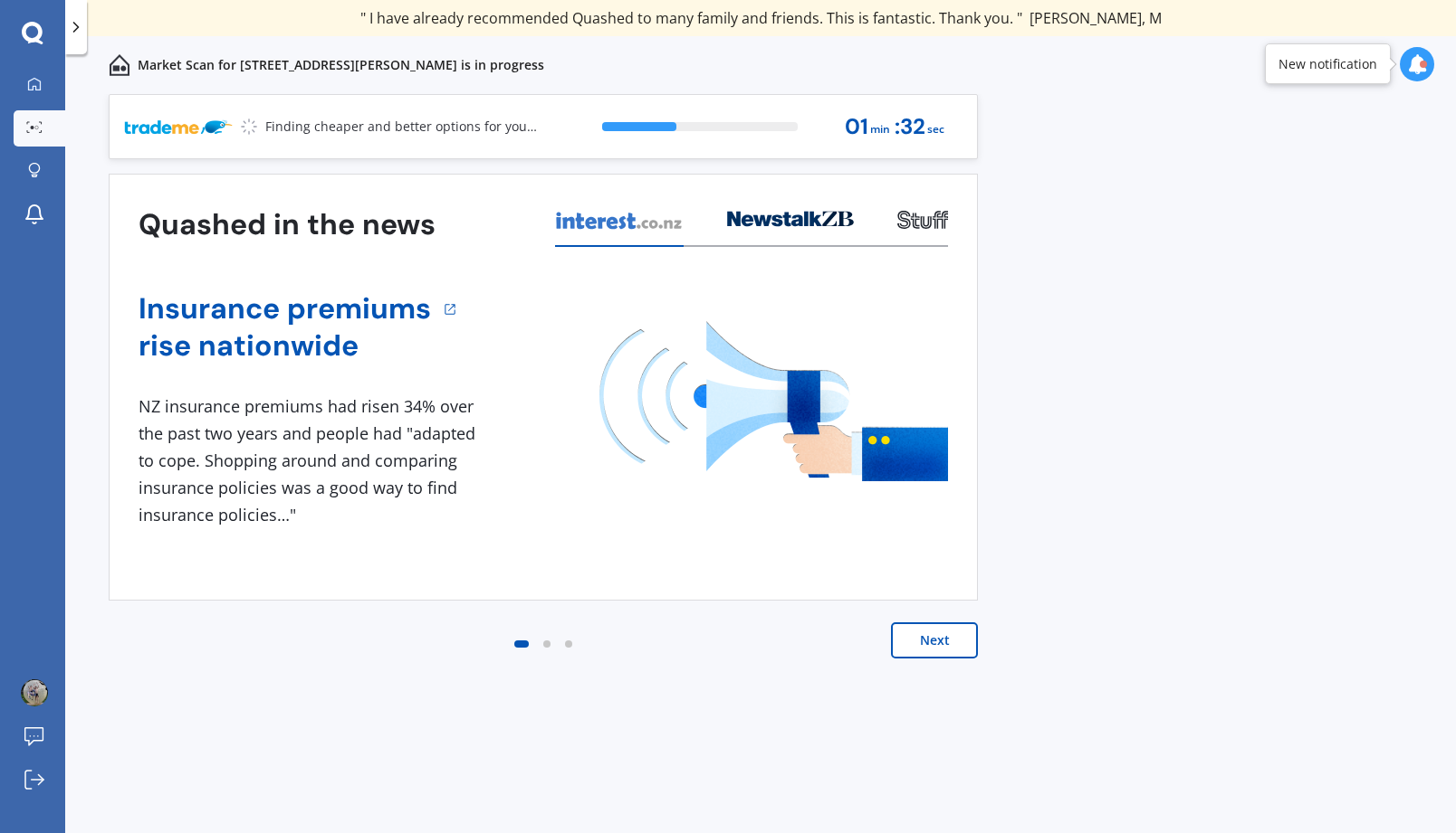
click at [1427, 61] on div at bounding box center [1416, 64] width 34 height 34
click at [1256, 290] on div "Previous 80,000+ Kiwi consumers have signed up to shop and save their insurance…" at bounding box center [759, 483] width 1390 height 779
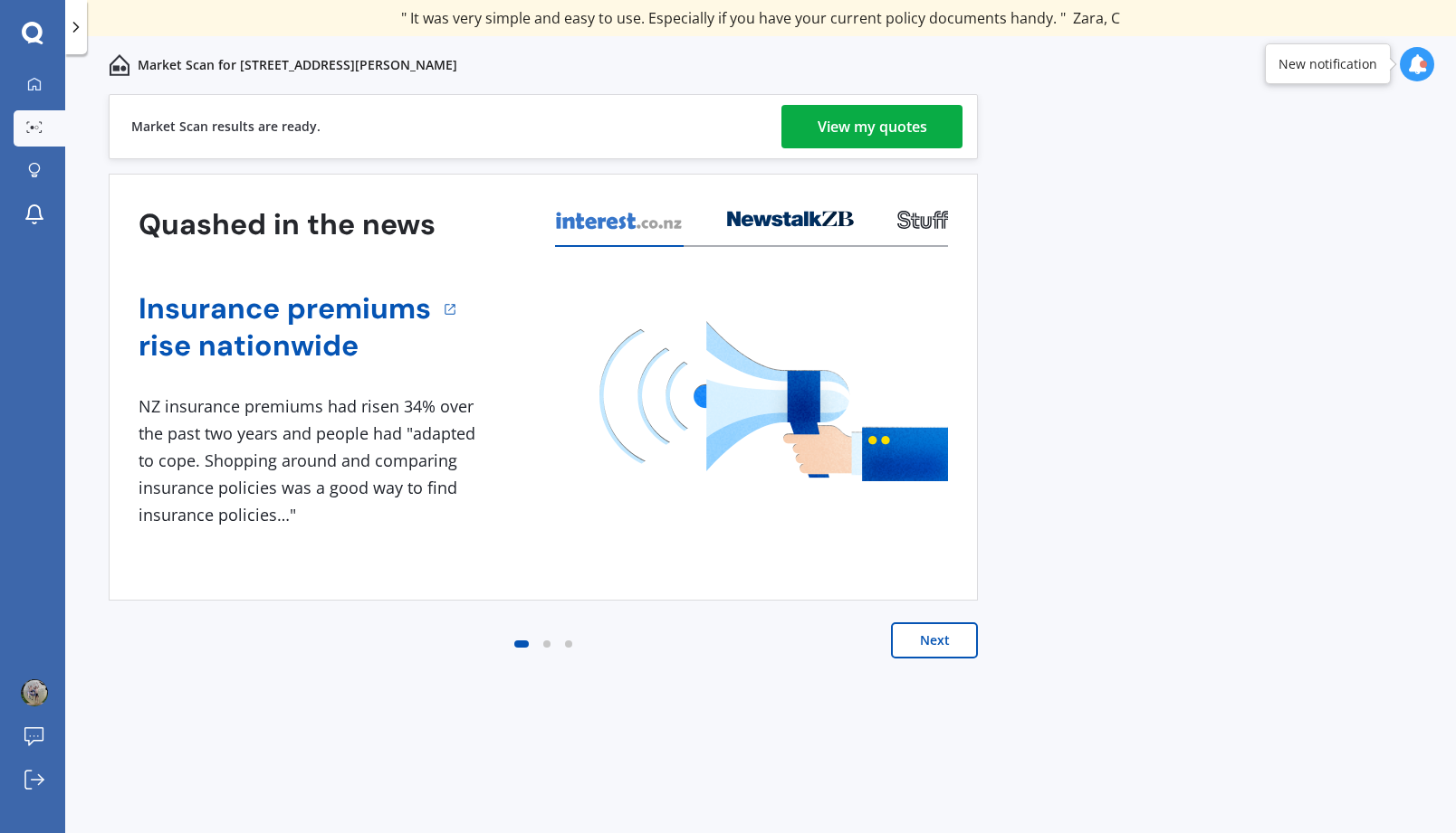
click at [863, 128] on div "View my quotes" at bounding box center [872, 126] width 110 height 43
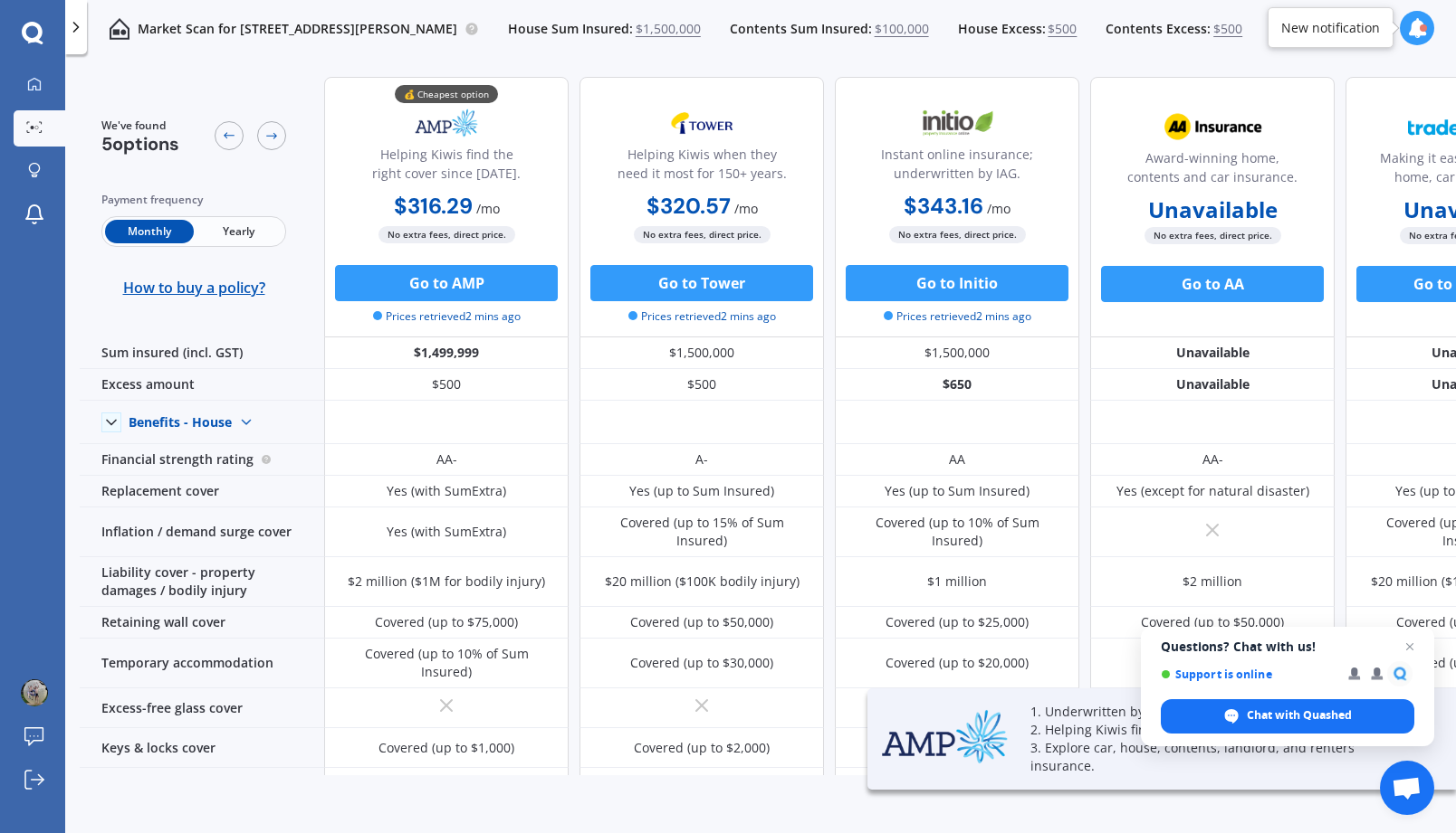
click at [228, 229] on span "Yearly" at bounding box center [238, 232] width 89 height 24
